Goal: Transaction & Acquisition: Obtain resource

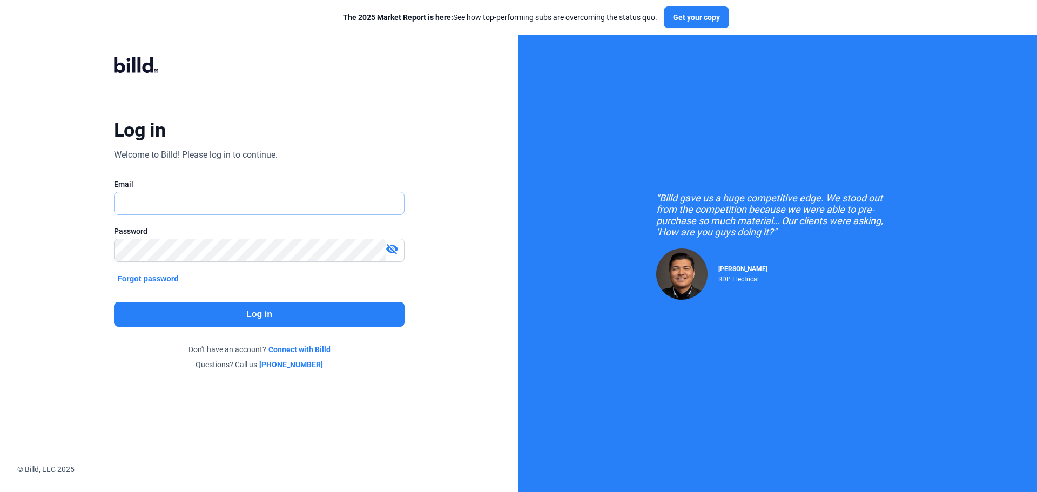
type input "[EMAIL_ADDRESS][DOMAIN_NAME]"
click at [220, 313] on button "Log in" at bounding box center [259, 314] width 291 height 25
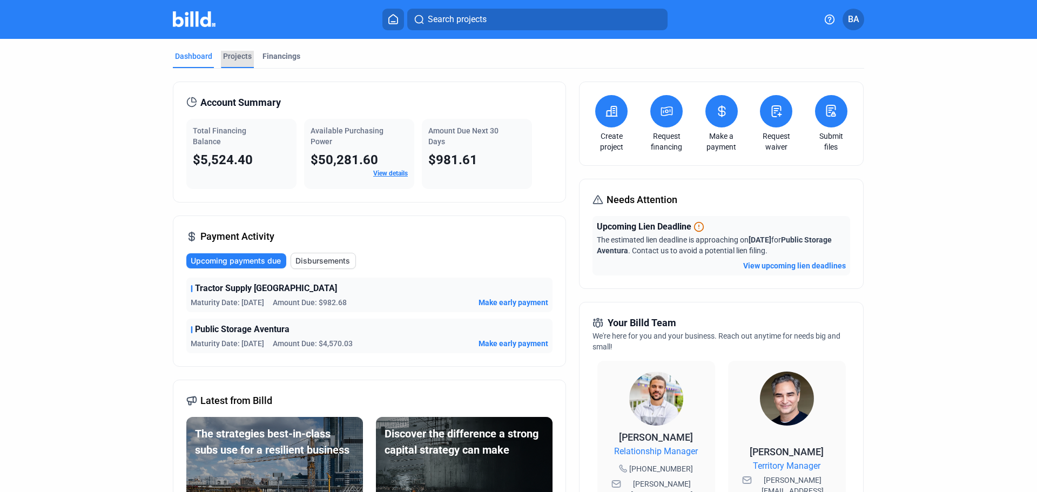
click at [236, 51] on div "Projects" at bounding box center [237, 56] width 29 height 11
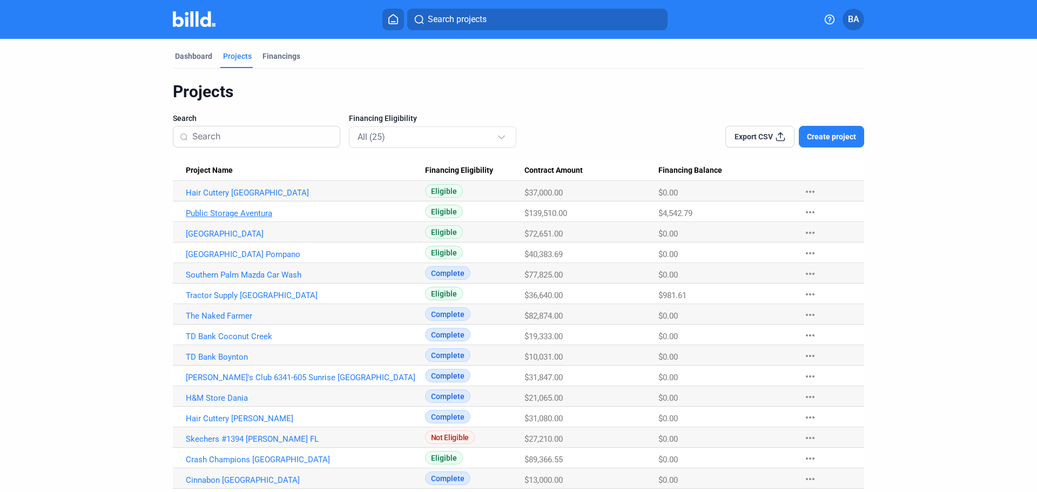
click at [253, 198] on link "Public Storage Aventura" at bounding box center [305, 193] width 239 height 10
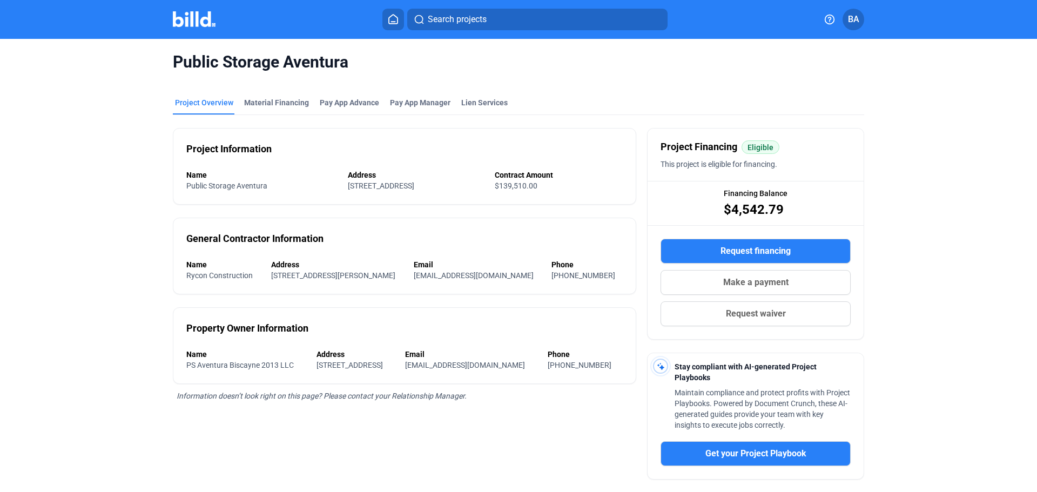
click at [690, 245] on button "Request financing" at bounding box center [756, 251] width 190 height 25
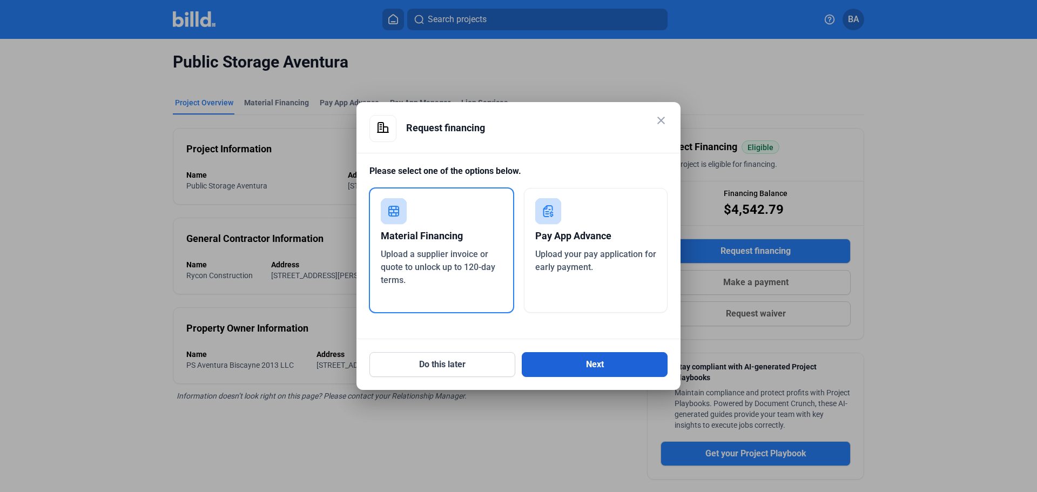
click at [600, 366] on button "Next" at bounding box center [595, 364] width 146 height 25
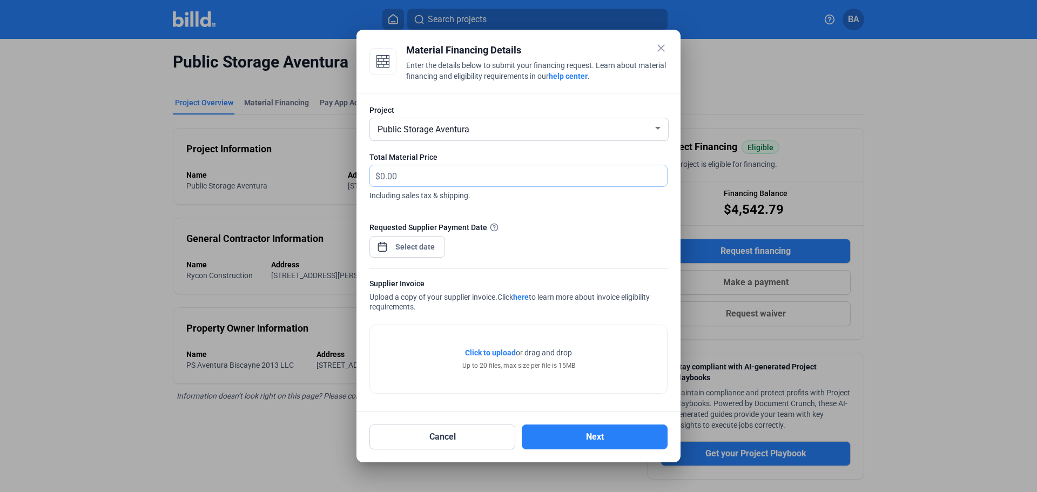
click at [485, 169] on input "text" at bounding box center [523, 175] width 287 height 21
type input "934.53"
click at [530, 208] on div at bounding box center [518, 206] width 298 height 11
click at [386, 240] on span "Open calendar" at bounding box center [382, 242] width 26 height 26
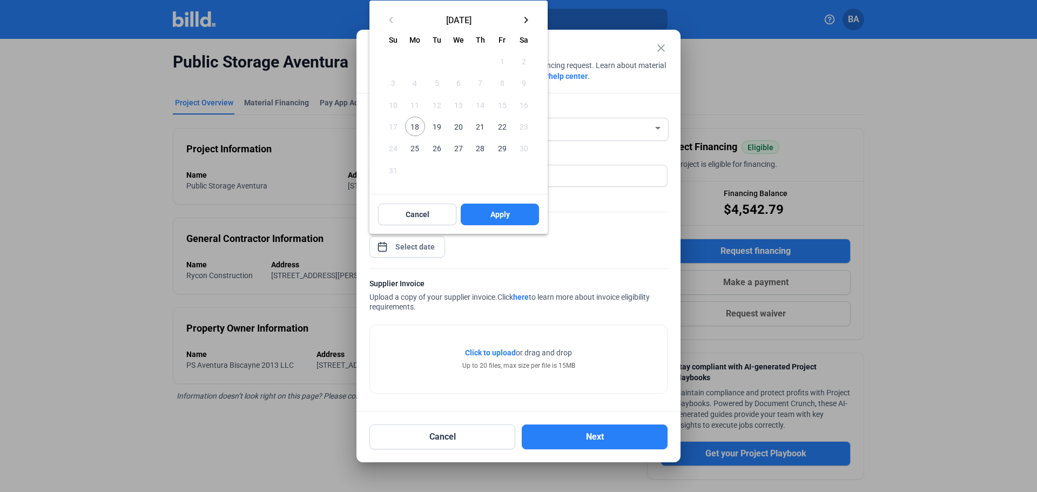
click at [413, 123] on span "18" at bounding box center [414, 126] width 19 height 19
click at [491, 211] on span "Apply" at bounding box center [499, 214] width 19 height 11
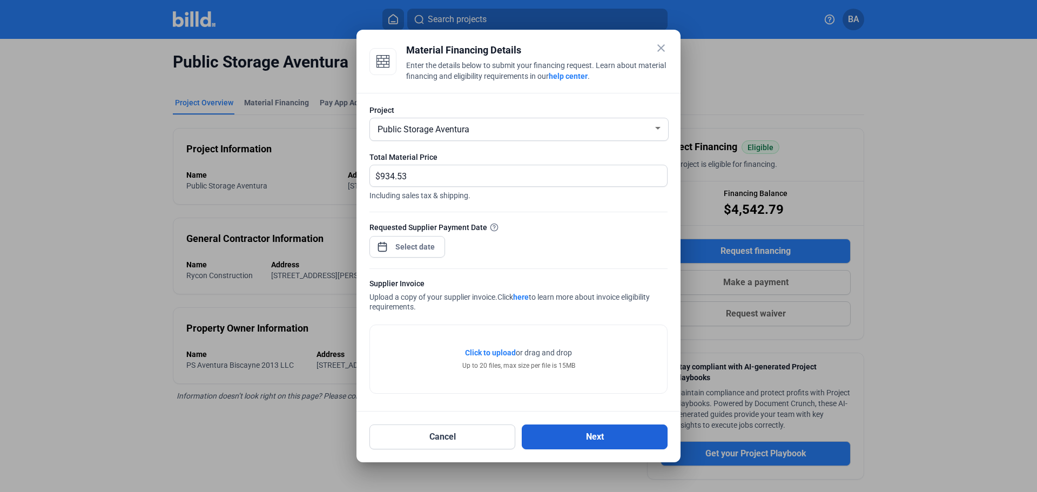
click at [577, 433] on button "Next" at bounding box center [595, 437] width 146 height 25
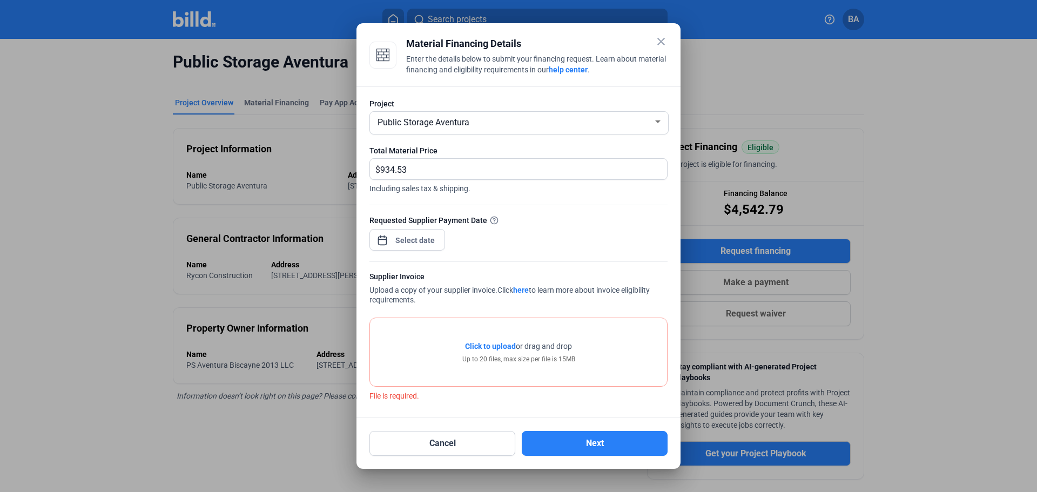
click at [495, 342] on span "Click to upload" at bounding box center [490, 346] width 51 height 9
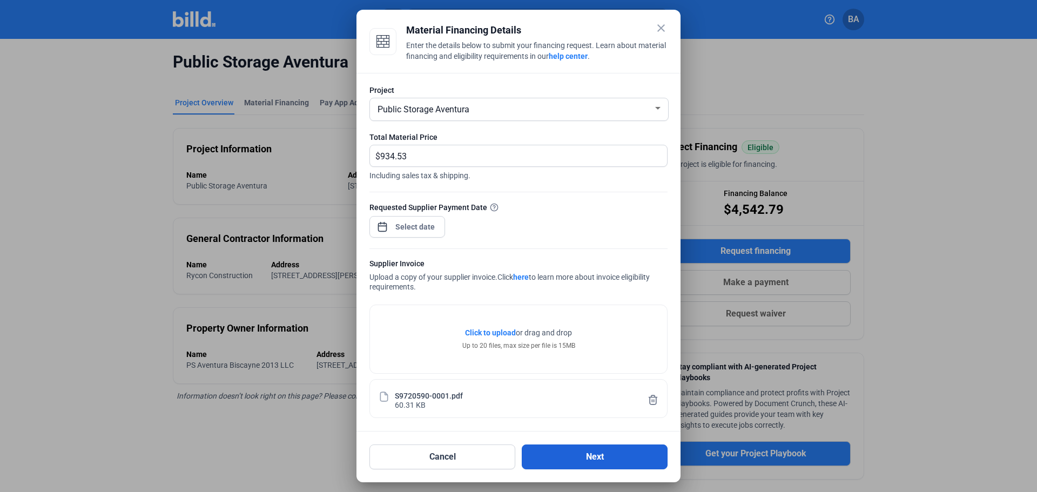
click at [580, 456] on button "Next" at bounding box center [595, 457] width 146 height 25
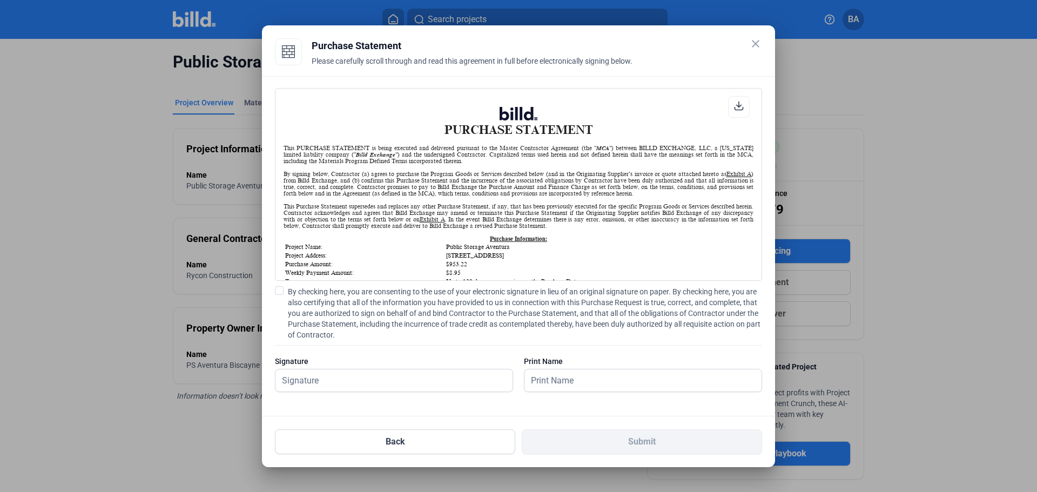
scroll to position [1, 0]
click at [361, 380] on input "text" at bounding box center [393, 380] width 237 height 22
type input "[PERSON_NAME]"
click at [583, 381] on input "text" at bounding box center [643, 380] width 237 height 22
type input "[PERSON_NAME]"
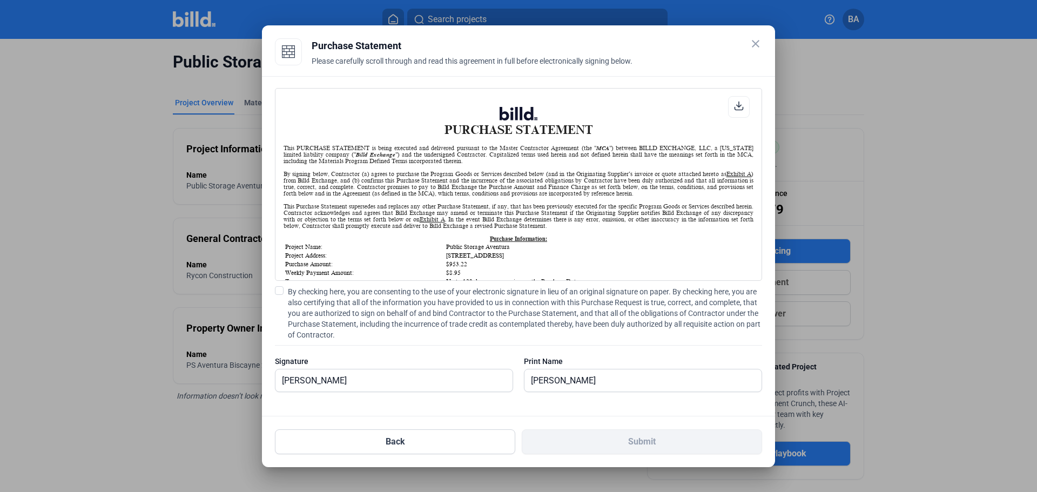
click at [281, 291] on span at bounding box center [279, 290] width 9 height 9
click at [0, 0] on input "By checking here, you are consenting to the use of your electronic signature in…" at bounding box center [0, 0] width 0 height 0
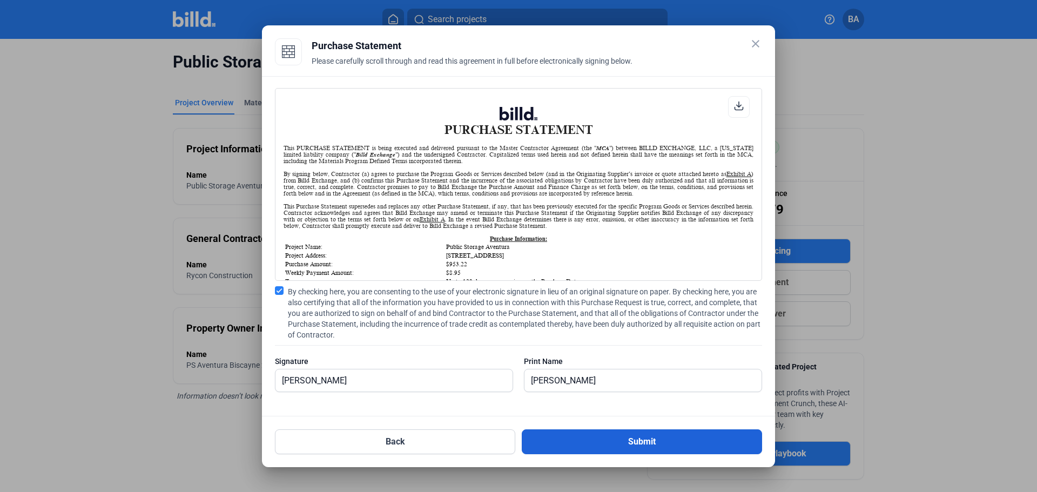
click at [613, 437] on button "Submit" at bounding box center [642, 441] width 240 height 25
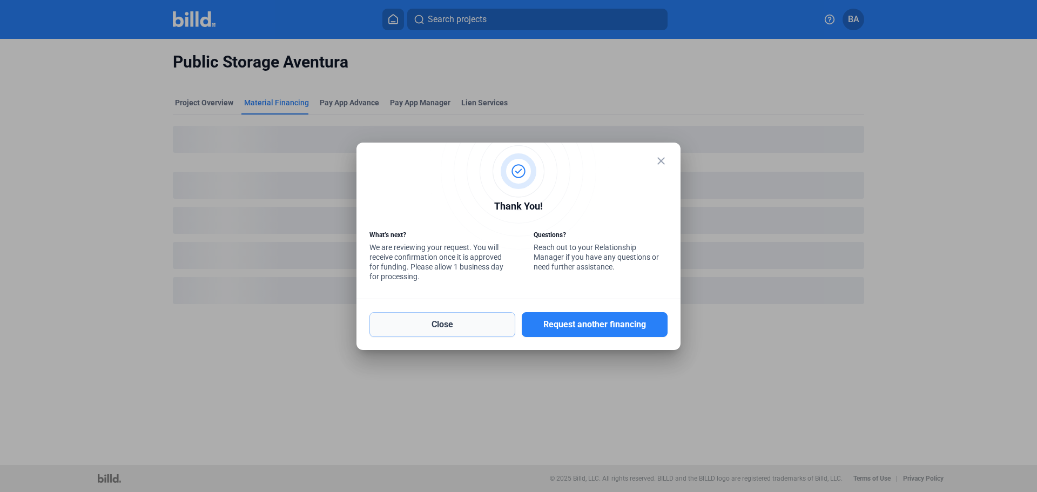
click at [465, 325] on button "Close" at bounding box center [442, 324] width 146 height 25
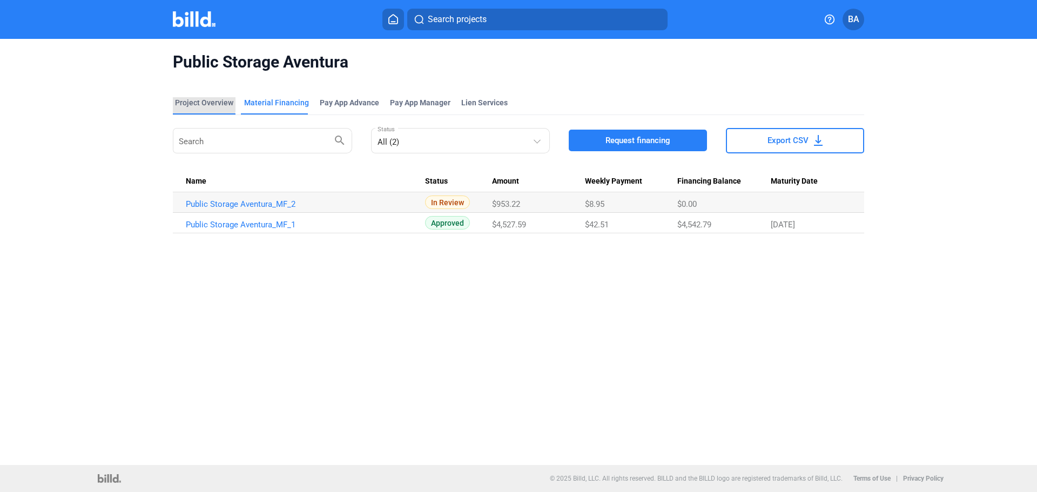
click at [193, 98] on div "Project Overview" at bounding box center [204, 102] width 58 height 11
